Goal: Check status: Check status

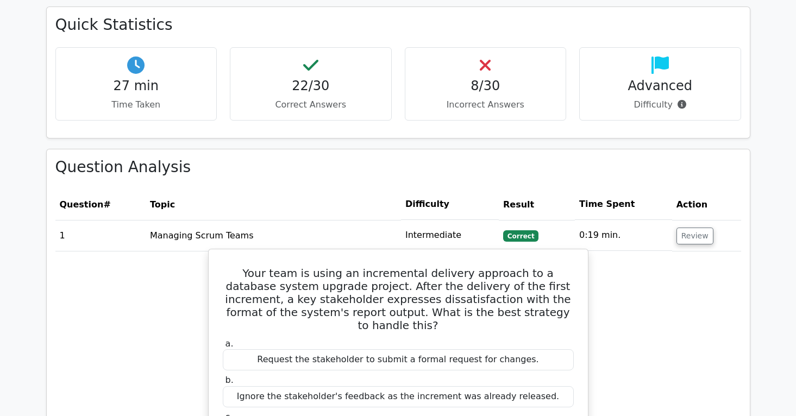
scroll to position [1121, 0]
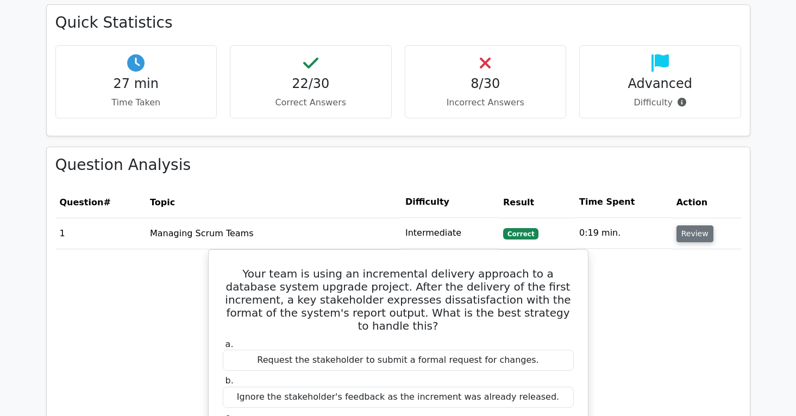
click at [693, 225] on button "Review" at bounding box center [694, 233] width 37 height 17
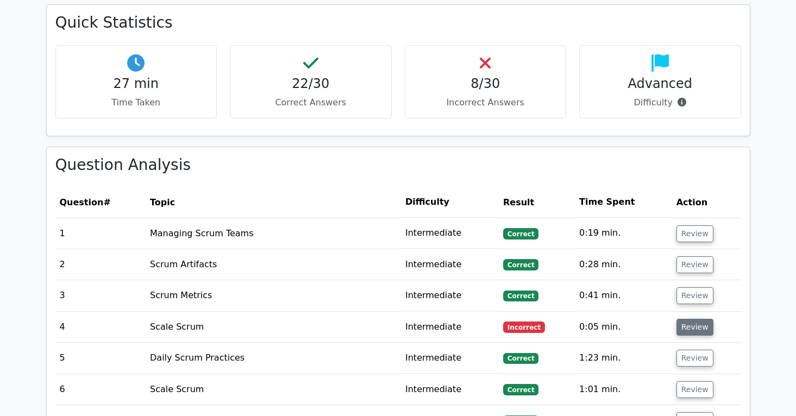
click at [701, 319] on button "Review" at bounding box center [694, 327] width 37 height 17
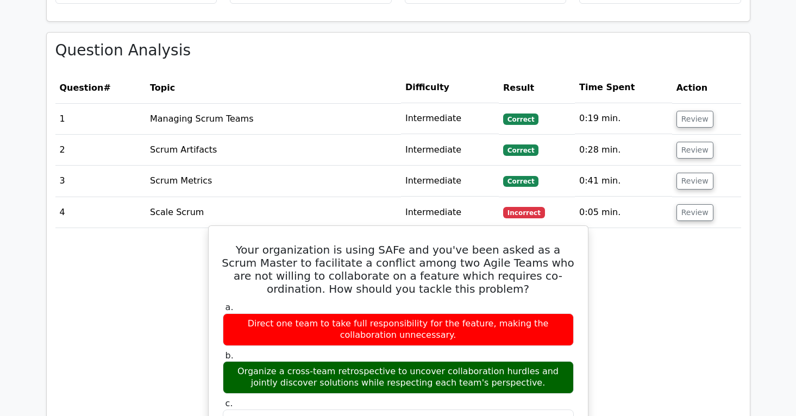
scroll to position [1252, 0]
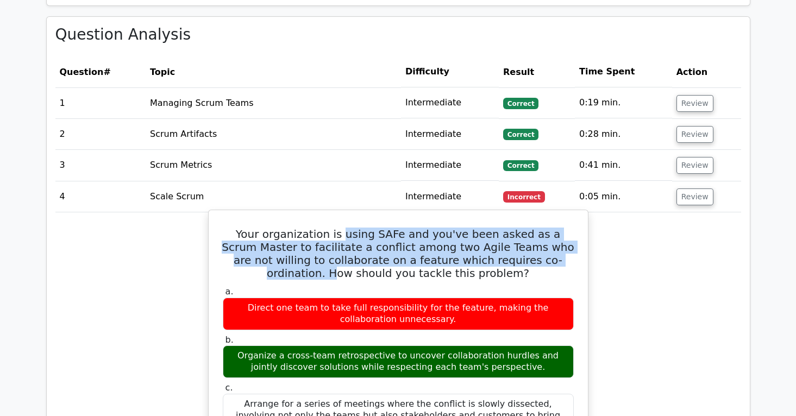
drag, startPoint x: 334, startPoint y: 207, endPoint x: 513, endPoint y: 234, distance: 181.3
click at [513, 234] on h5 "Your organization is using SAFe and you've been asked as a Scrum Master to faci…" at bounding box center [398, 254] width 353 height 52
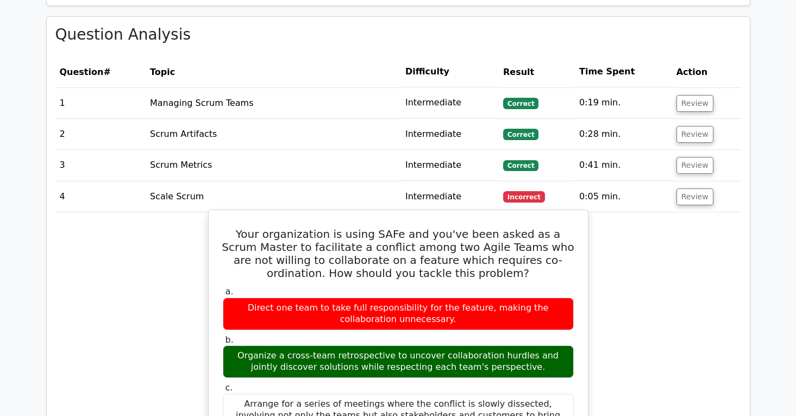
click at [493, 248] on h5 "Your organization is using SAFe and you've been asked as a Scrum Master to faci…" at bounding box center [398, 254] width 353 height 52
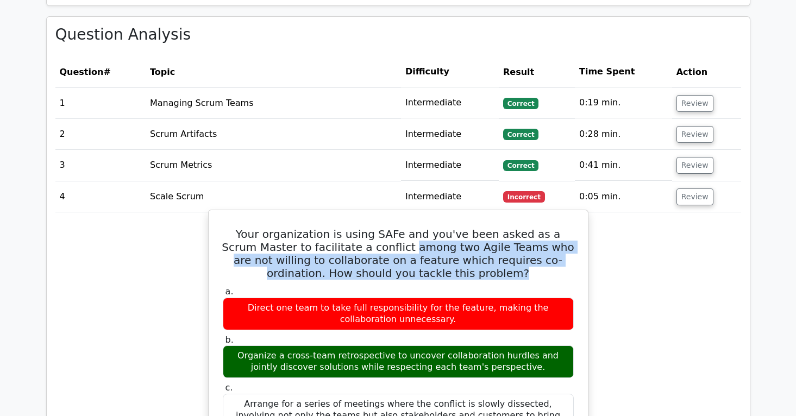
drag, startPoint x: 493, startPoint y: 248, endPoint x: 367, endPoint y: 222, distance: 128.3
click at [367, 228] on h5 "Your organization is using SAFe and you've been asked as a Scrum Master to faci…" at bounding box center [398, 254] width 353 height 52
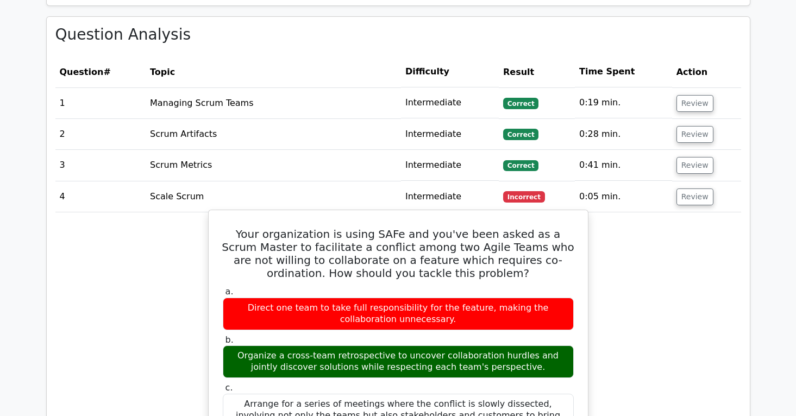
click at [366, 228] on h5 "Your organization is using SAFe and you've been asked as a Scrum Master to faci…" at bounding box center [398, 254] width 353 height 52
drag, startPoint x: 364, startPoint y: 222, endPoint x: 530, endPoint y: 242, distance: 166.4
click at [530, 242] on h5 "Your organization is using SAFe and you've been asked as a Scrum Master to faci…" at bounding box center [398, 254] width 353 height 52
drag, startPoint x: 318, startPoint y: 274, endPoint x: 456, endPoint y: 294, distance: 140.0
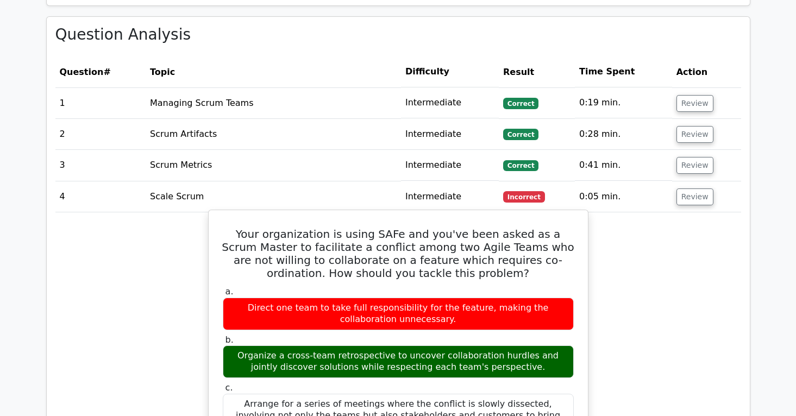
click at [456, 298] on div "Direct one team to take full responsibility for the feature, making the collabo…" at bounding box center [398, 314] width 351 height 33
drag, startPoint x: 456, startPoint y: 294, endPoint x: 285, endPoint y: 283, distance: 172.0
click at [285, 298] on div "Direct one team to take full responsibility for the feature, making the collabo…" at bounding box center [398, 314] width 351 height 33
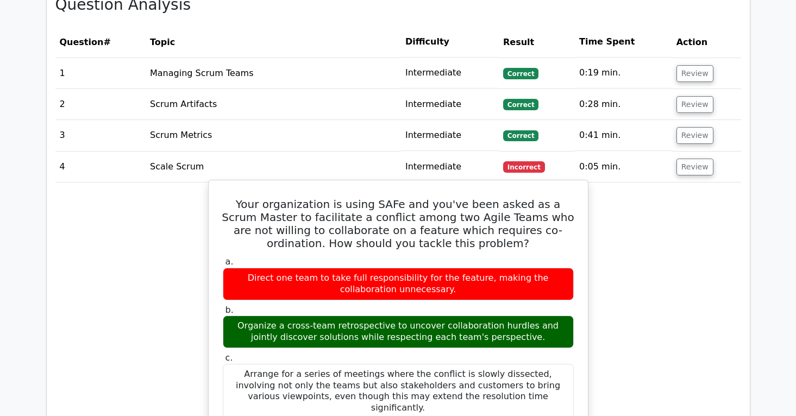
scroll to position [1278, 0]
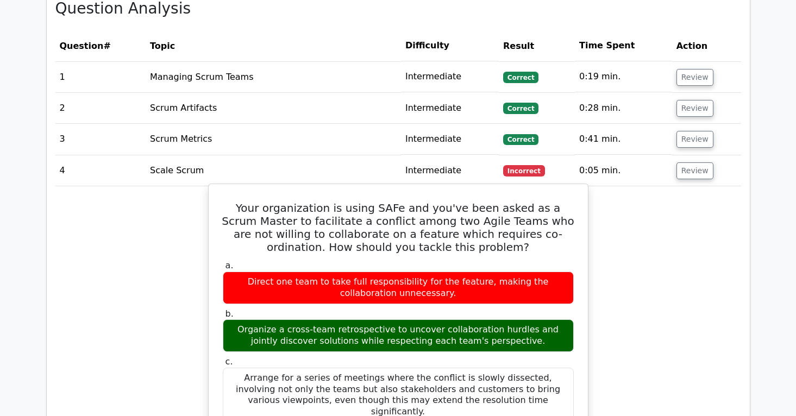
click at [367, 202] on h5 "Your organization is using SAFe and you've been asked as a Scrum Master to faci…" at bounding box center [398, 228] width 353 height 52
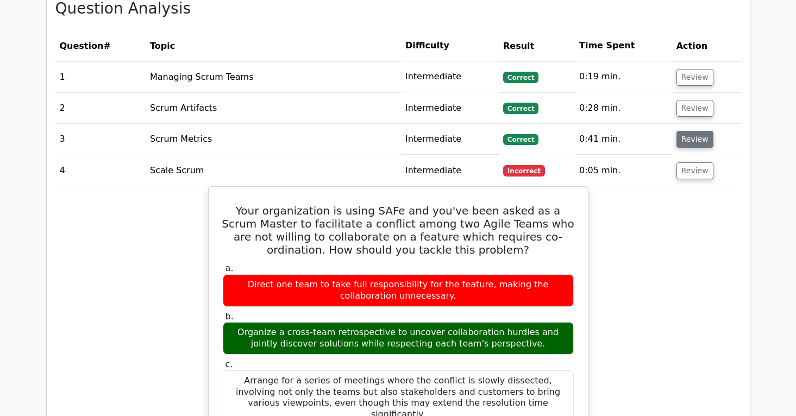
click at [702, 131] on button "Review" at bounding box center [694, 139] width 37 height 17
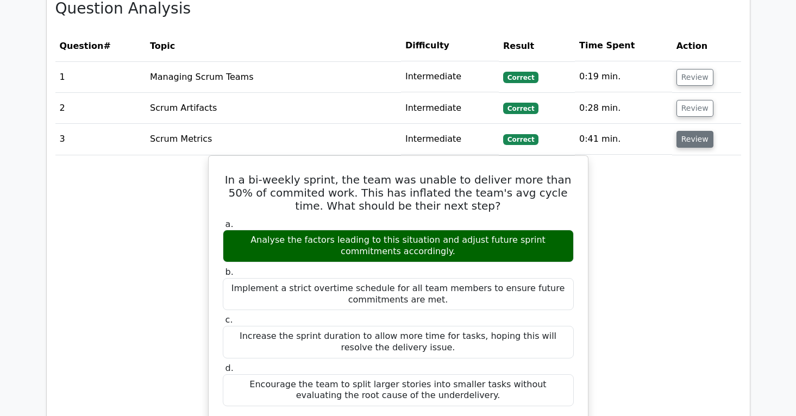
click at [684, 131] on button "Review" at bounding box center [694, 139] width 37 height 17
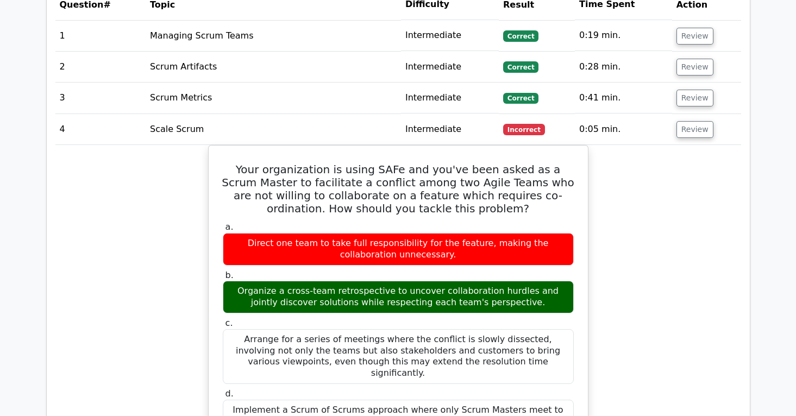
scroll to position [1382, 0]
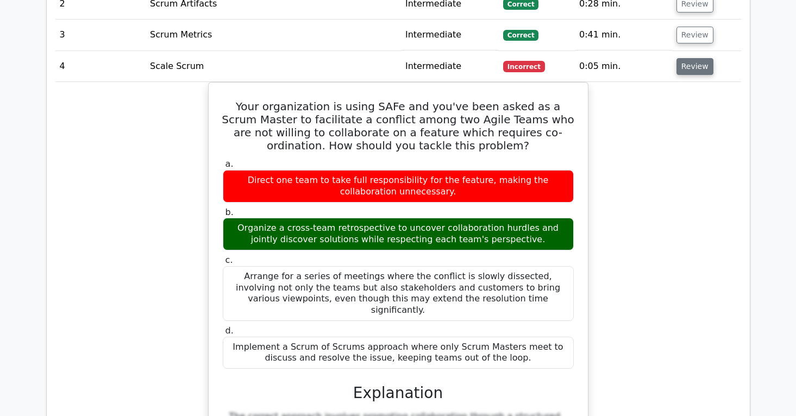
click at [689, 58] on button "Review" at bounding box center [694, 66] width 37 height 17
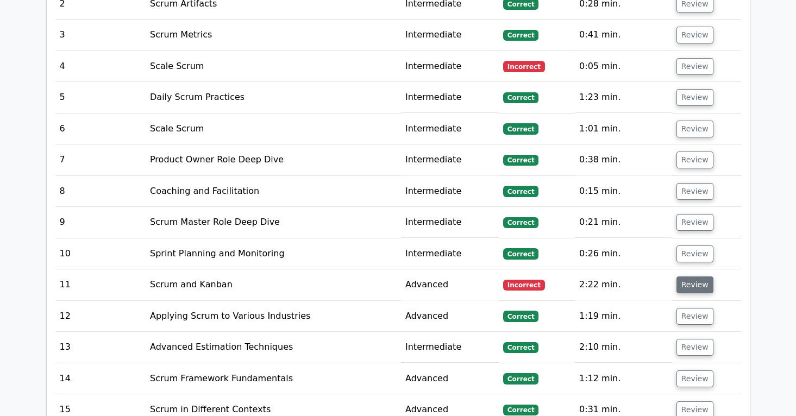
click at [682, 276] on button "Review" at bounding box center [694, 284] width 37 height 17
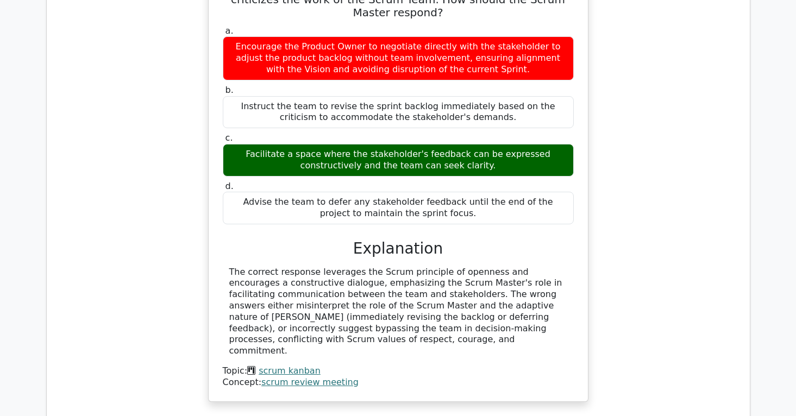
scroll to position [1538, 0]
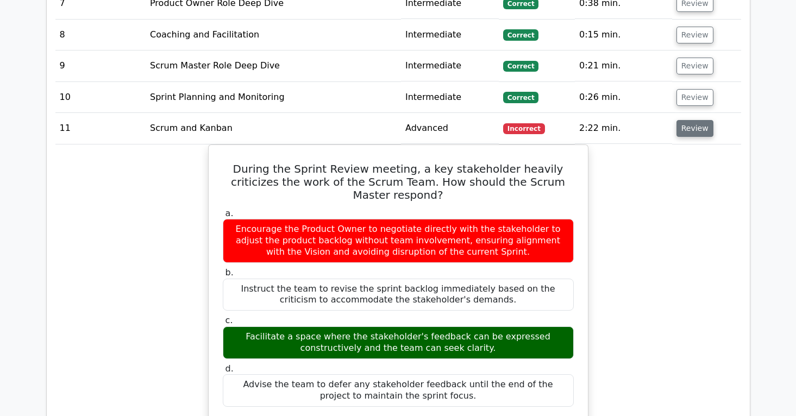
click at [689, 120] on button "Review" at bounding box center [694, 128] width 37 height 17
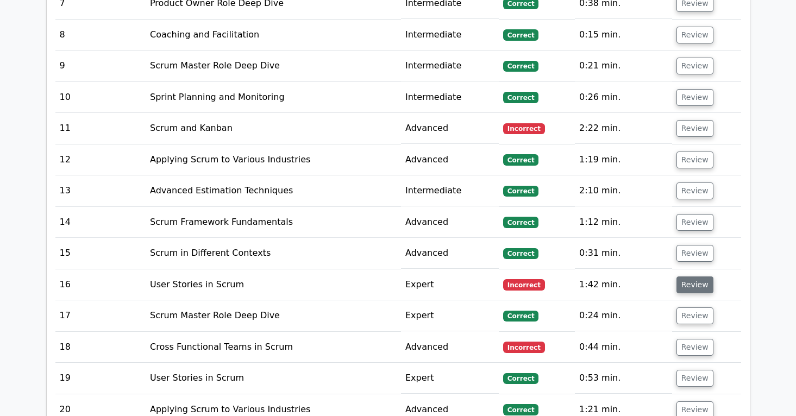
click at [701, 276] on button "Review" at bounding box center [694, 284] width 37 height 17
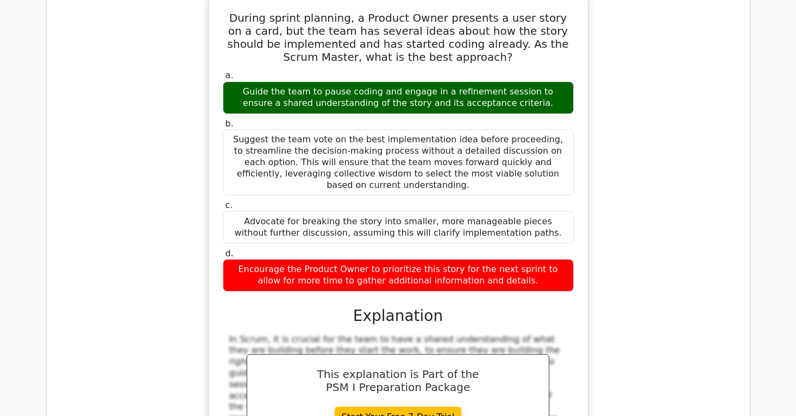
scroll to position [2069, 0]
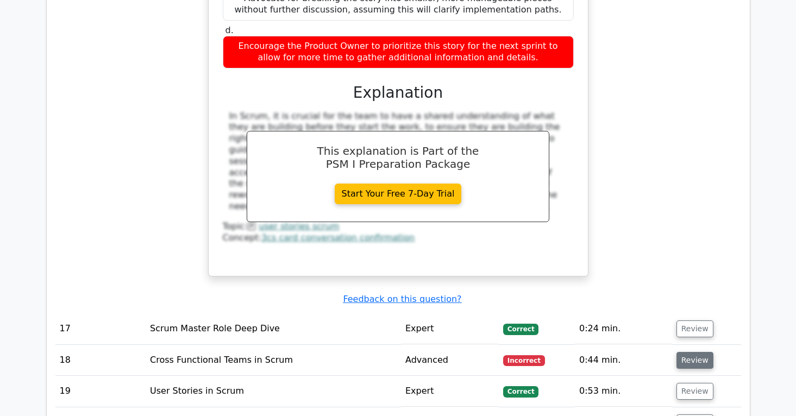
click at [705, 352] on button "Review" at bounding box center [694, 360] width 37 height 17
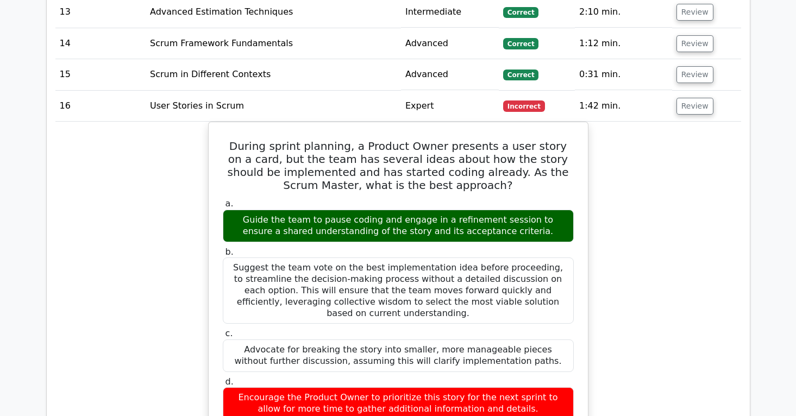
scroll to position [1703, 0]
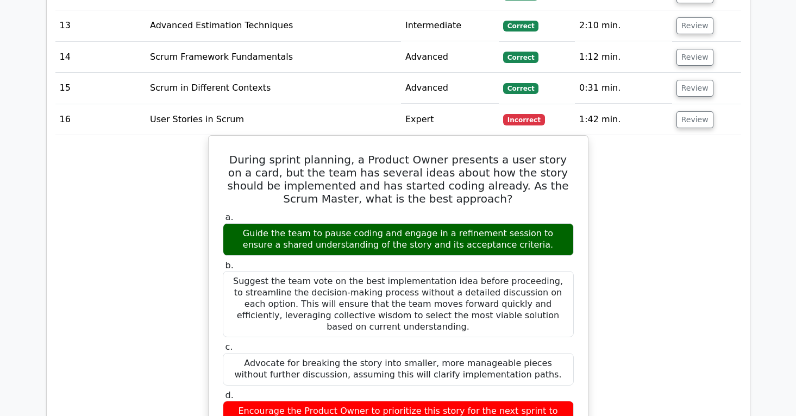
click at [685, 104] on td "Review" at bounding box center [706, 119] width 69 height 31
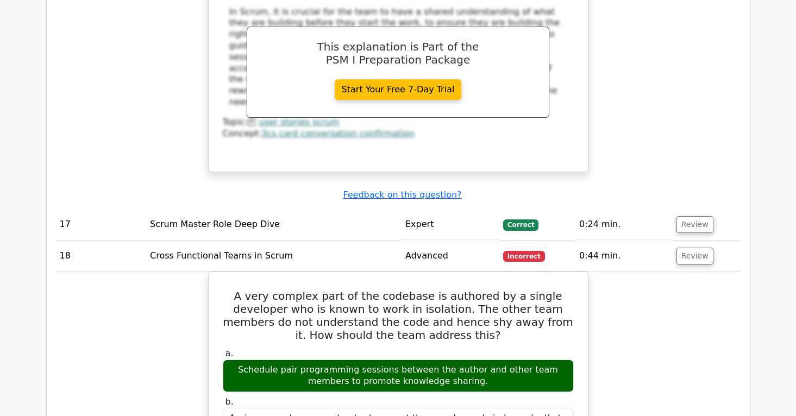
scroll to position [2268, 0]
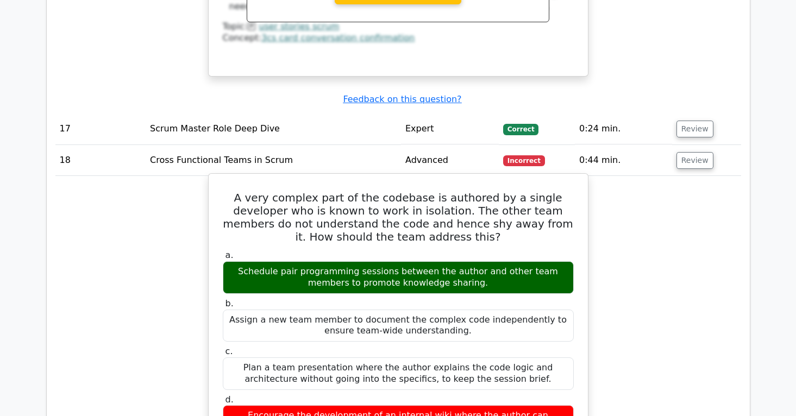
click at [410, 261] on div "Schedule pair programming sessions between the author and other team members to…" at bounding box center [398, 277] width 351 height 33
drag, startPoint x: 474, startPoint y: 247, endPoint x: 315, endPoint y: 223, distance: 160.9
click at [315, 261] on div "Schedule pair programming sessions between the author and other team members to…" at bounding box center [398, 277] width 351 height 33
drag, startPoint x: 466, startPoint y: 194, endPoint x: 308, endPoint y: 143, distance: 165.6
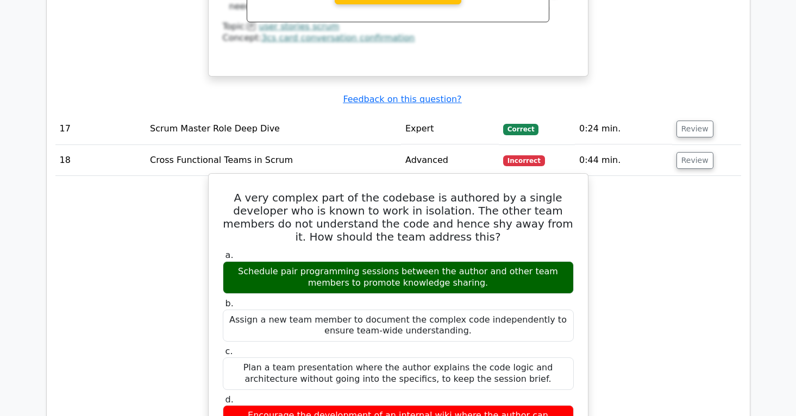
click at [308, 178] on div "A very complex part of the codebase is authored by a single developer who is kn…" at bounding box center [398, 409] width 370 height 462
click at [344, 191] on h5 "A very complex part of the codebase is authored by a single developer who is kn…" at bounding box center [398, 217] width 353 height 52
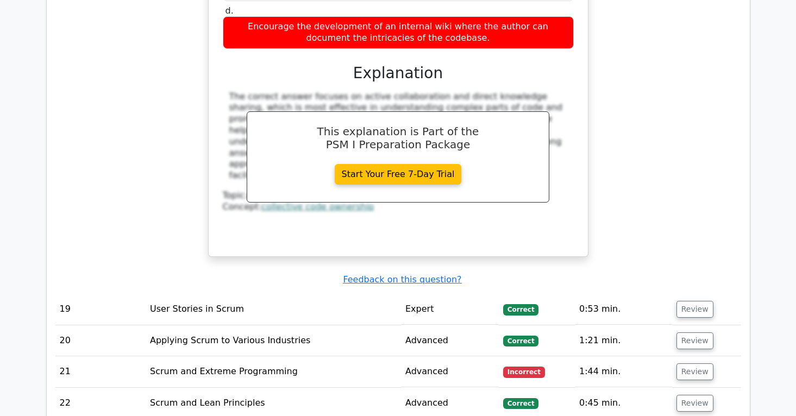
scroll to position [2668, 0]
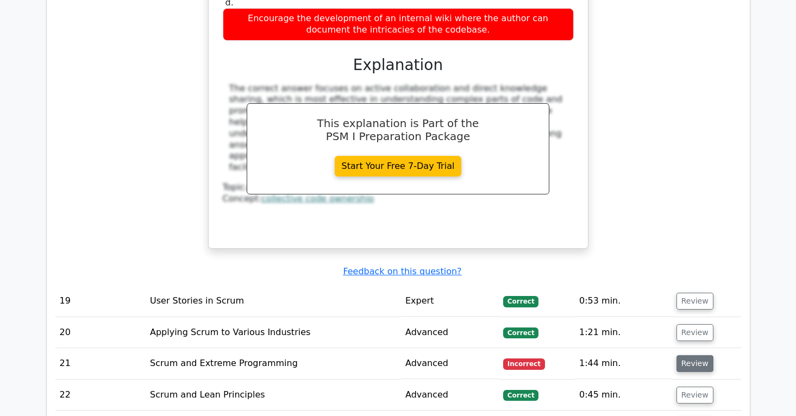
click at [685, 355] on button "Review" at bounding box center [694, 363] width 37 height 17
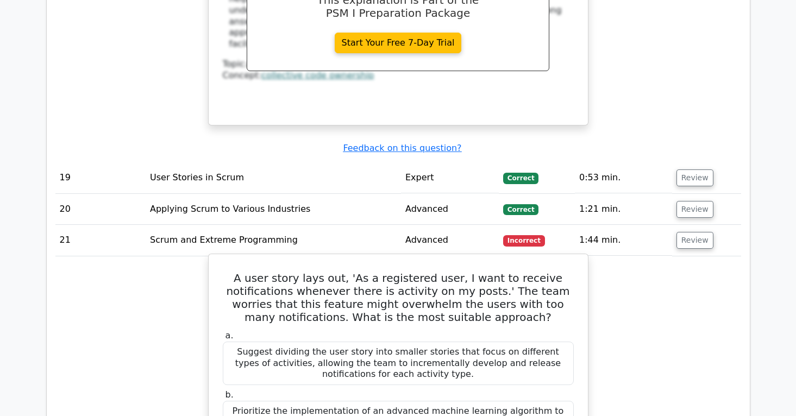
scroll to position [2851, 0]
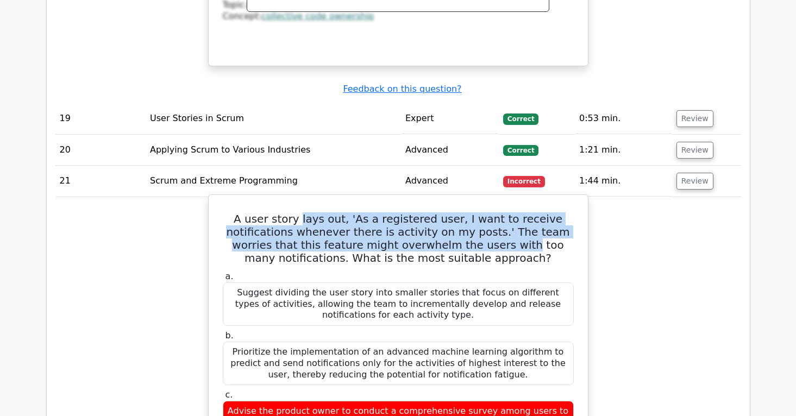
drag, startPoint x: 283, startPoint y: 180, endPoint x: 419, endPoint y: 203, distance: 137.7
click at [419, 212] on h5 "A user story lays out, 'As a registered user, I want to receive notifications w…" at bounding box center [398, 238] width 353 height 52
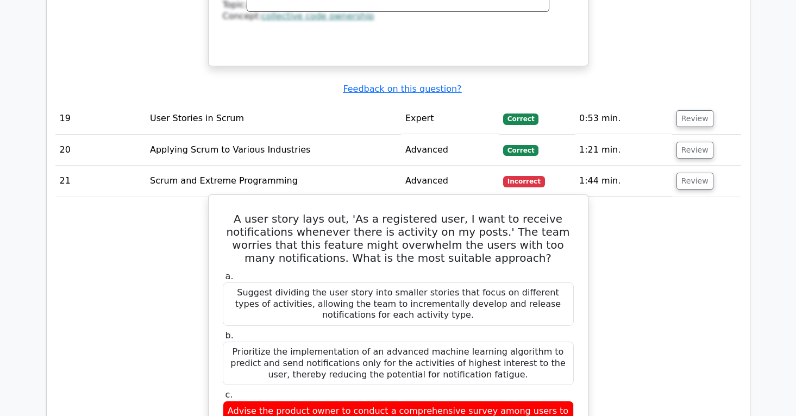
click at [421, 212] on h5 "A user story lays out, 'As a registered user, I want to receive notifications w…" at bounding box center [398, 238] width 353 height 52
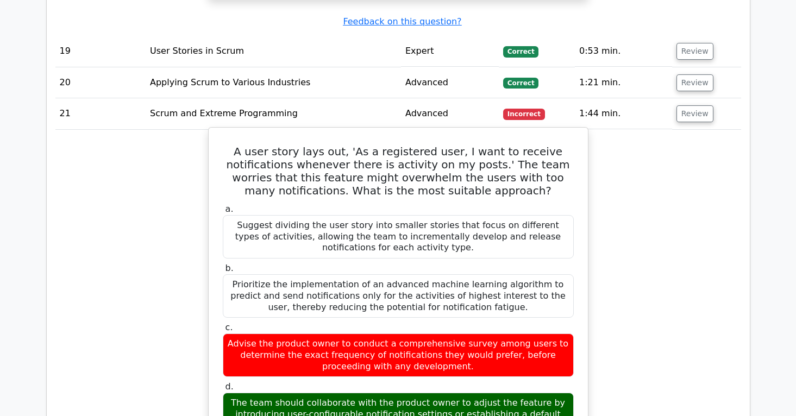
scroll to position [2929, 0]
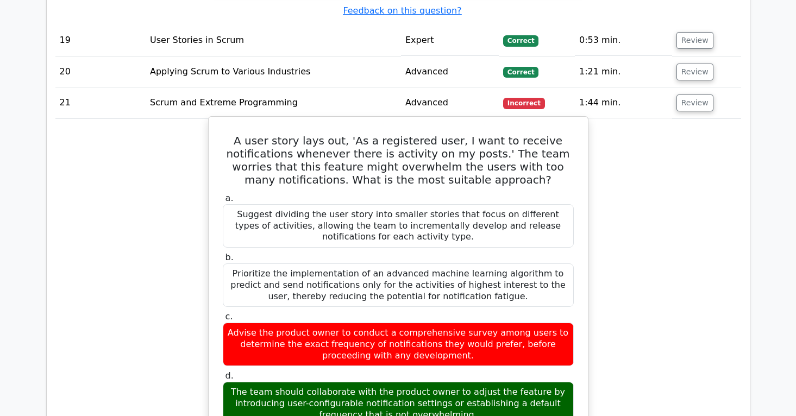
drag, startPoint x: 344, startPoint y: 356, endPoint x: 482, endPoint y: 372, distance: 138.9
click at [481, 382] on div "The team should collaborate with the product owner to adjust the feature by int…" at bounding box center [398, 403] width 351 height 43
click at [484, 382] on div "The team should collaborate with the product owner to adjust the feature by int…" at bounding box center [398, 403] width 351 height 43
drag, startPoint x: 484, startPoint y: 372, endPoint x: 288, endPoint y: 343, distance: 197.6
click at [288, 382] on div "The team should collaborate with the product owner to adjust the feature by int…" at bounding box center [398, 403] width 351 height 43
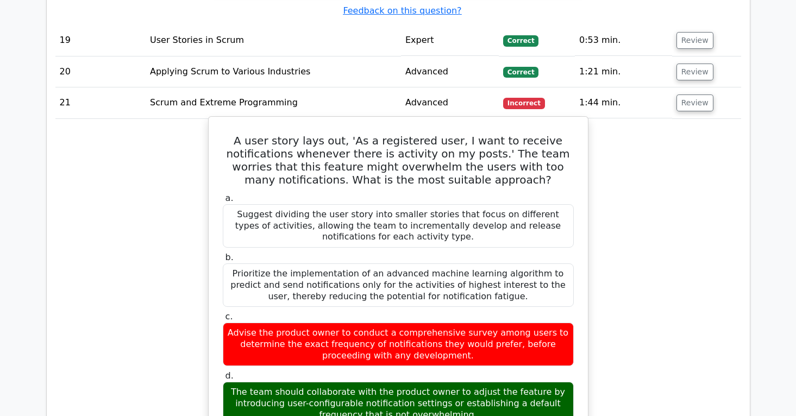
click at [336, 382] on div "The team should collaborate with the product owner to adjust the feature by int…" at bounding box center [398, 403] width 351 height 43
drag, startPoint x: 336, startPoint y: 350, endPoint x: 477, endPoint y: 369, distance: 142.6
click at [477, 382] on div "The team should collaborate with the product owner to adjust the feature by int…" at bounding box center [398, 403] width 351 height 43
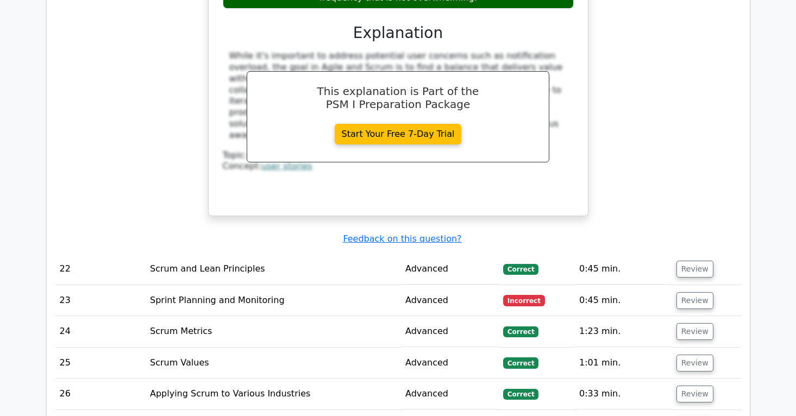
scroll to position [3390, 0]
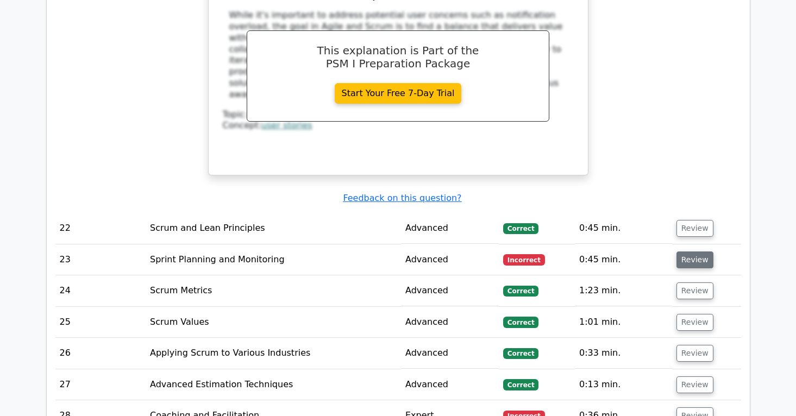
click at [704, 252] on button "Review" at bounding box center [694, 260] width 37 height 17
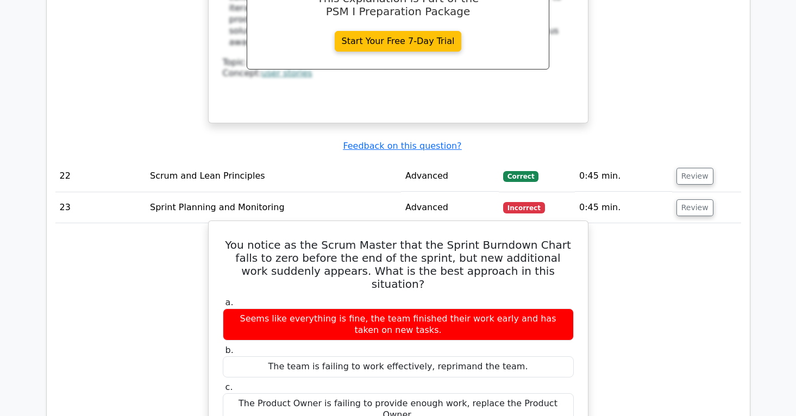
scroll to position [3546, 0]
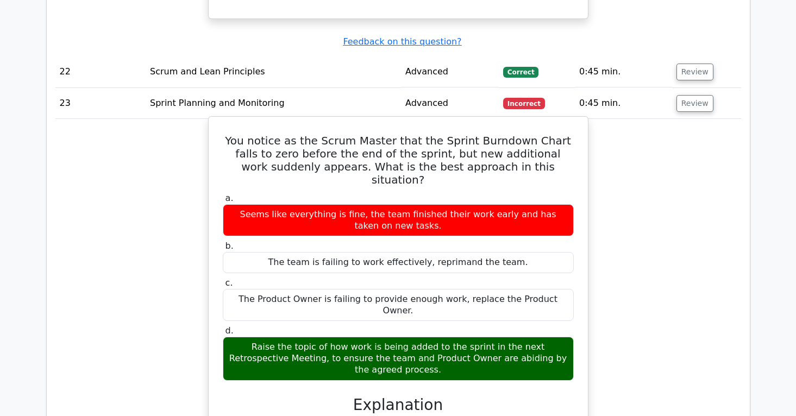
drag, startPoint x: 340, startPoint y: 284, endPoint x: 463, endPoint y: 295, distance: 124.4
click at [463, 337] on div "Raise the topic of how work is being added to the sprint in the next Retrospect…" at bounding box center [398, 358] width 351 height 43
click at [483, 337] on div "Raise the topic of how work is being added to the sprint in the next Retrospect…" at bounding box center [398, 358] width 351 height 43
drag, startPoint x: 569, startPoint y: 292, endPoint x: 223, endPoint y: 278, distance: 346.3
click at [223, 337] on div "Raise the topic of how work is being added to the sprint in the next Retrospect…" at bounding box center [398, 358] width 351 height 43
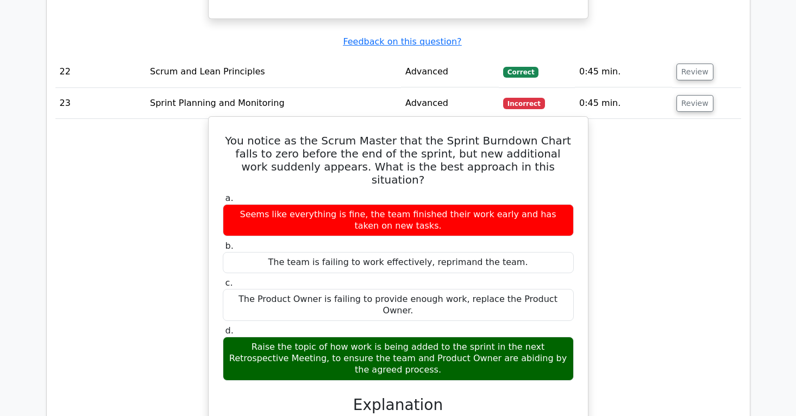
click at [269, 337] on div "Raise the topic of how work is being added to the sprint in the next Retrospect…" at bounding box center [398, 358] width 351 height 43
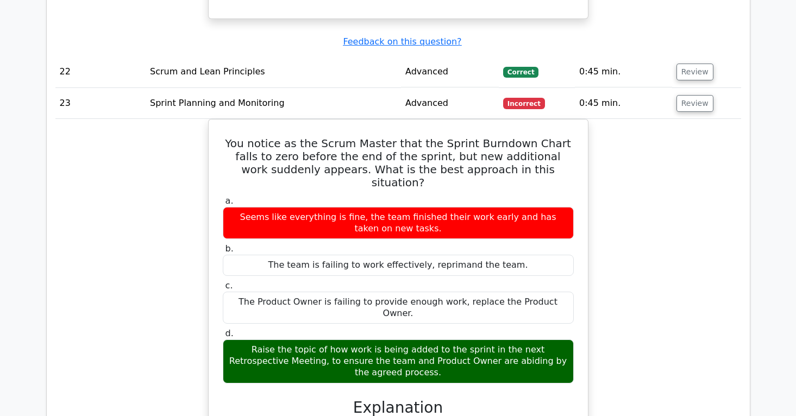
drag, startPoint x: 228, startPoint y: 279, endPoint x: 669, endPoint y: 291, distance: 440.7
click at [575, 328] on div "d. Raise the topic of how work is being added to the sprint in the next Retrosp…" at bounding box center [398, 355] width 364 height 55
click at [676, 291] on div "You notice as the Scrum Master that the Sprint Burndown Chart falls to zero bef…" at bounding box center [398, 380] width 686 height 523
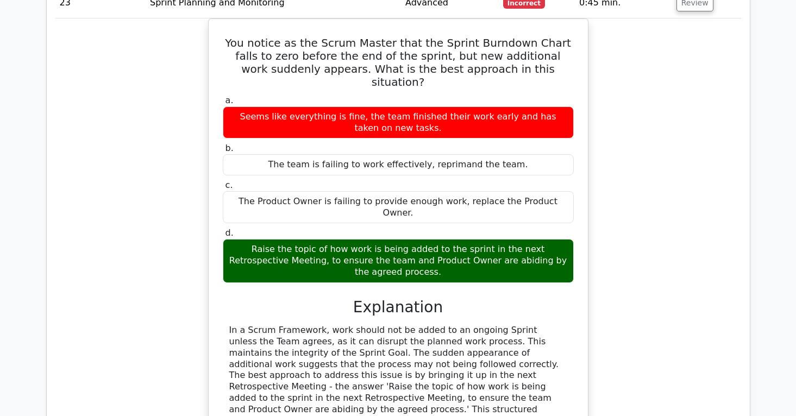
scroll to position [3650, 0]
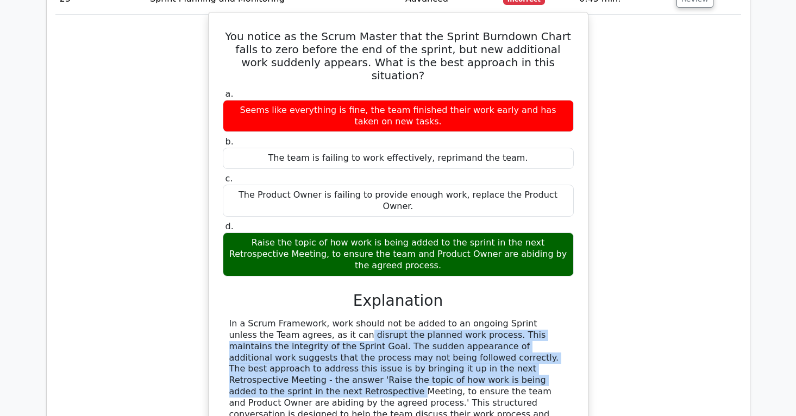
drag, startPoint x: 414, startPoint y: 297, endPoint x: 253, endPoint y: 255, distance: 166.0
click at [253, 318] on div at bounding box center [398, 397] width 338 height 158
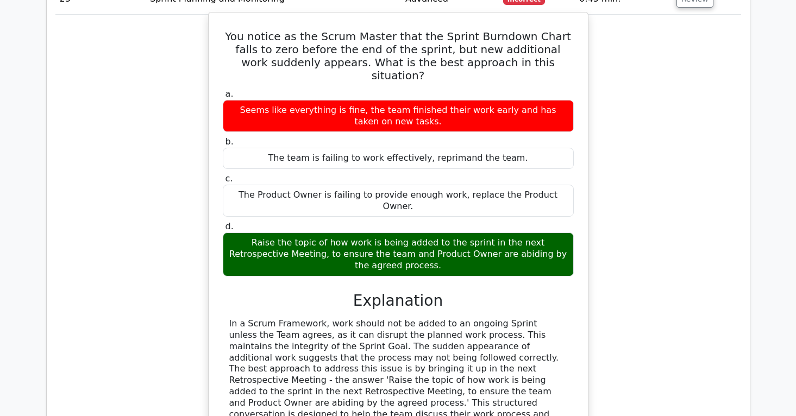
click at [253, 318] on div at bounding box center [398, 397] width 338 height 158
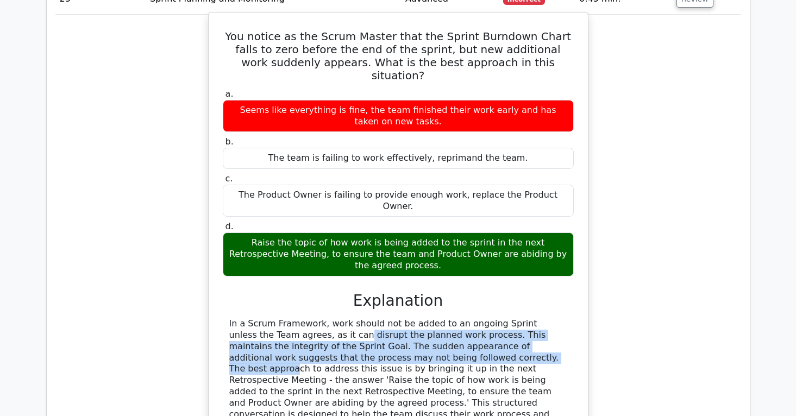
drag, startPoint x: 253, startPoint y: 255, endPoint x: 366, endPoint y: 287, distance: 117.3
click at [364, 318] on div at bounding box center [398, 397] width 338 height 158
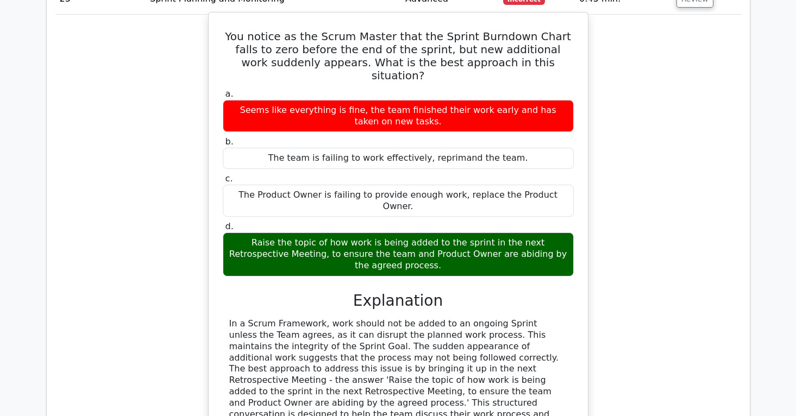
click at [373, 318] on div at bounding box center [398, 397] width 338 height 158
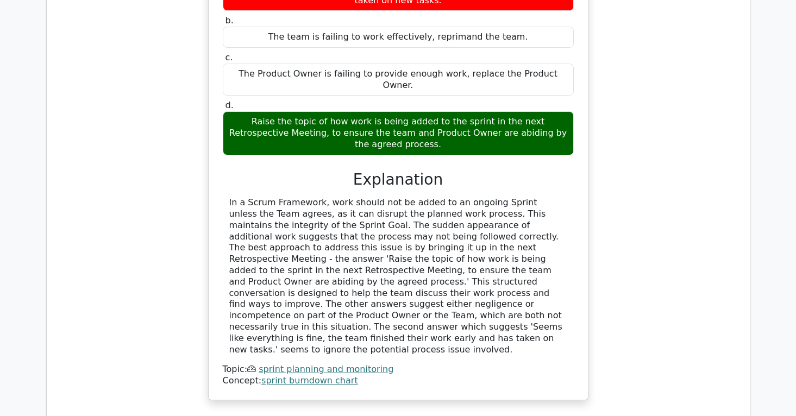
scroll to position [3772, 0]
